Goal: Contribute content

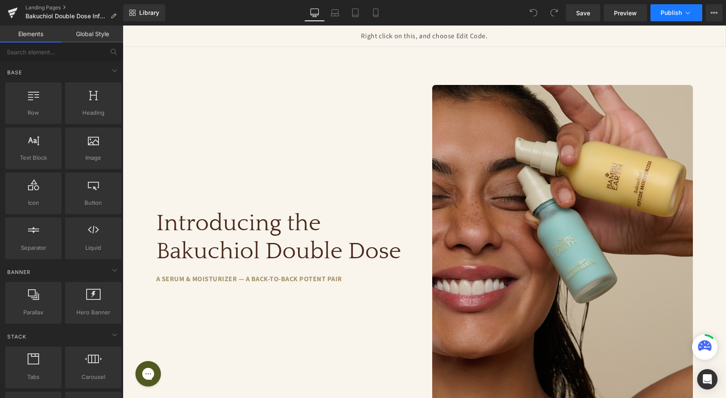
click at [682, 11] on button "Publish" at bounding box center [676, 12] width 52 height 17
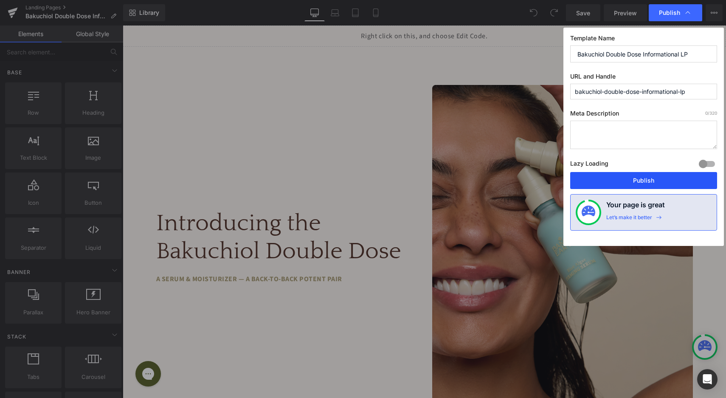
click at [647, 183] on button "Publish" at bounding box center [643, 180] width 147 height 17
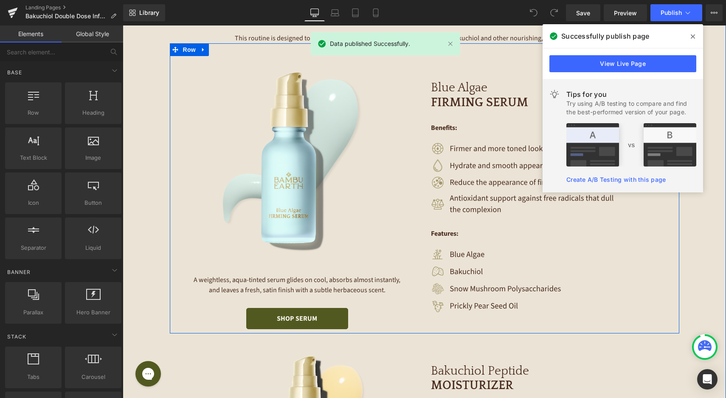
scroll to position [1104, 0]
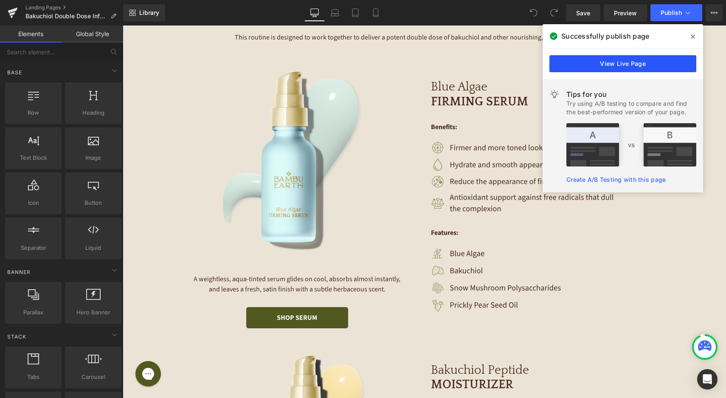
click at [602, 62] on link "View Live Page" at bounding box center [622, 63] width 147 height 17
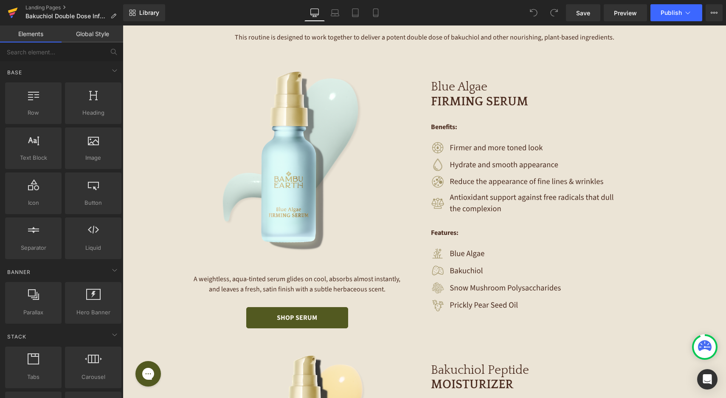
click at [12, 11] on icon at bounding box center [13, 11] width 10 height 6
